Goal: Task Accomplishment & Management: Use online tool/utility

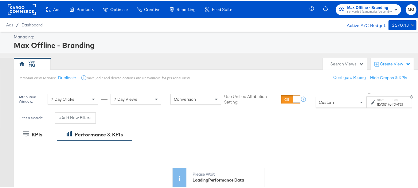
click at [378, 15] on div "Max Offline - Branding Forward3d (Landmark) / Assembly MG" at bounding box center [367, 8] width 111 height 17
click at [377, 11] on span "Forward3d (Landmark) / Assembly" at bounding box center [369, 11] width 45 height 5
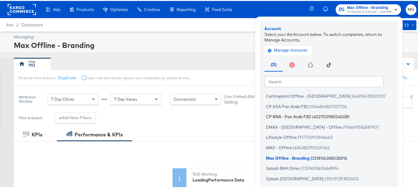
click at [315, 117] on span "402750980545081" at bounding box center [331, 115] width 36 height 5
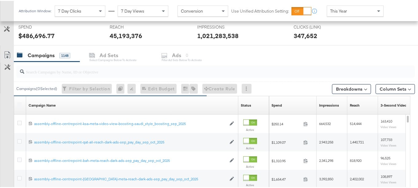
scroll to position [191, 0]
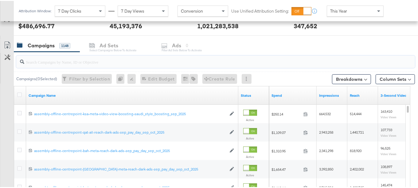
click at [77, 61] on input "search" at bounding box center [201, 58] width 355 height 12
paste input "dark-ads-autumn_newness_aug_oct_2025"
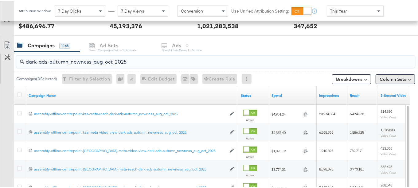
type input "dark-ads-autumn_newness_aug_oct_2025"
click at [403, 79] on button "Column Sets" at bounding box center [394, 78] width 39 height 10
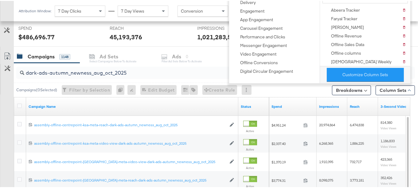
scroll to position [172, 0]
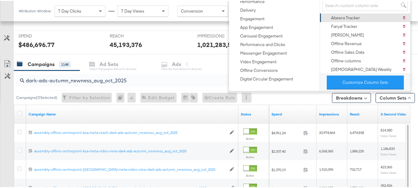
click at [351, 18] on div "Abeera Tracker" at bounding box center [345, 17] width 29 height 6
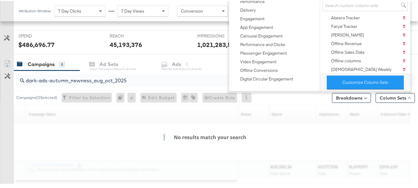
click at [417, 90] on div "KPIs Performance & KPIs Customize KPIs ✔ Clicks (Link) ✔ Reach ✔ Impressions ✔ …" at bounding box center [211, 86] width 422 height 274
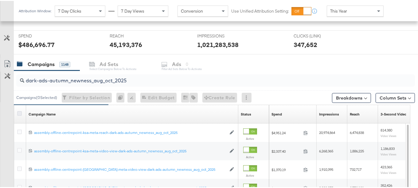
click at [18, 111] on icon at bounding box center [19, 112] width 5 height 5
click at [0, 0] on input "checkbox" at bounding box center [0, 0] width 0 height 0
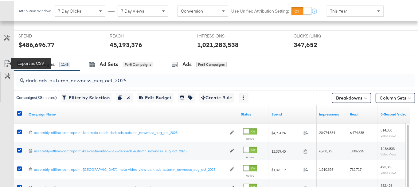
click at [7, 59] on icon at bounding box center [7, 62] width 7 height 7
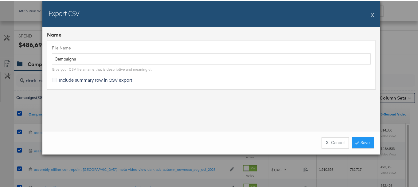
click at [62, 79] on span "Include summary row in CSV export" at bounding box center [95, 79] width 73 height 6
click at [0, 0] on input "Include summary row in CSV export" at bounding box center [0, 0] width 0 height 0
click at [357, 145] on link "Save" at bounding box center [363, 141] width 22 height 11
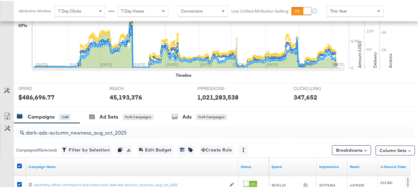
scroll to position [224, 0]
